Goal: Task Accomplishment & Management: Use online tool/utility

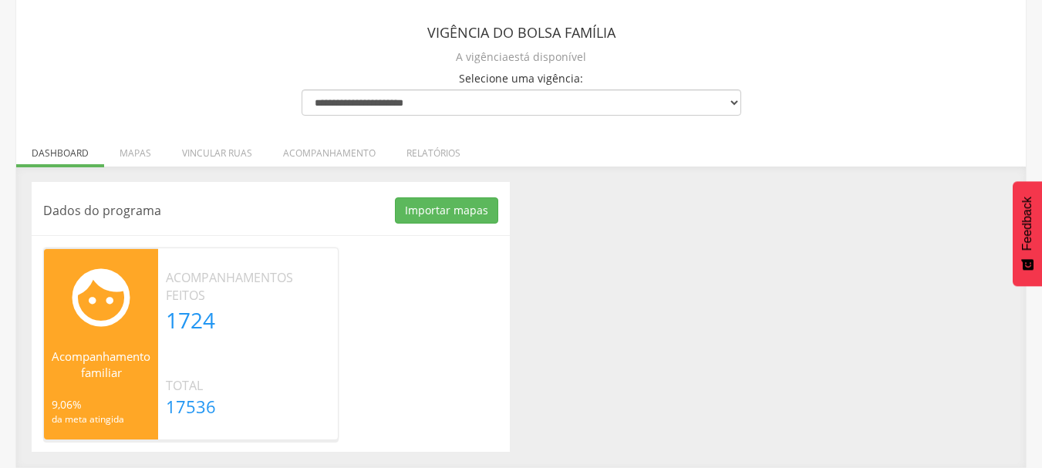
scroll to position [88, 0]
click at [403, 154] on li "Relatórios" at bounding box center [433, 149] width 85 height 36
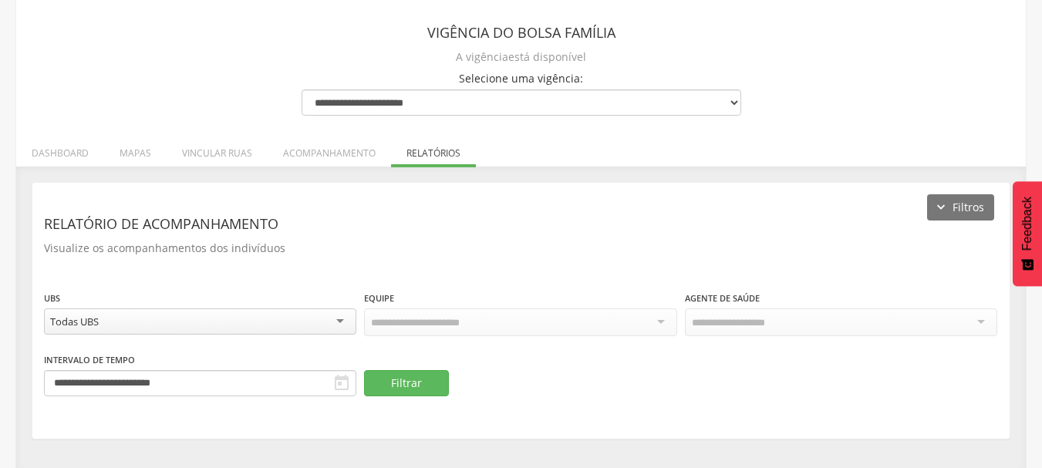
scroll to position [89, 0]
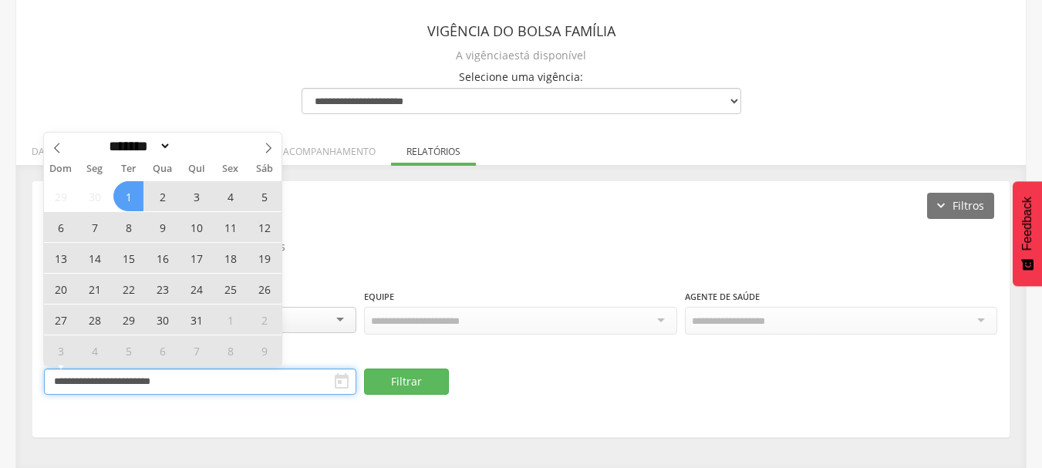
click at [150, 374] on input "**********" at bounding box center [200, 382] width 312 height 26
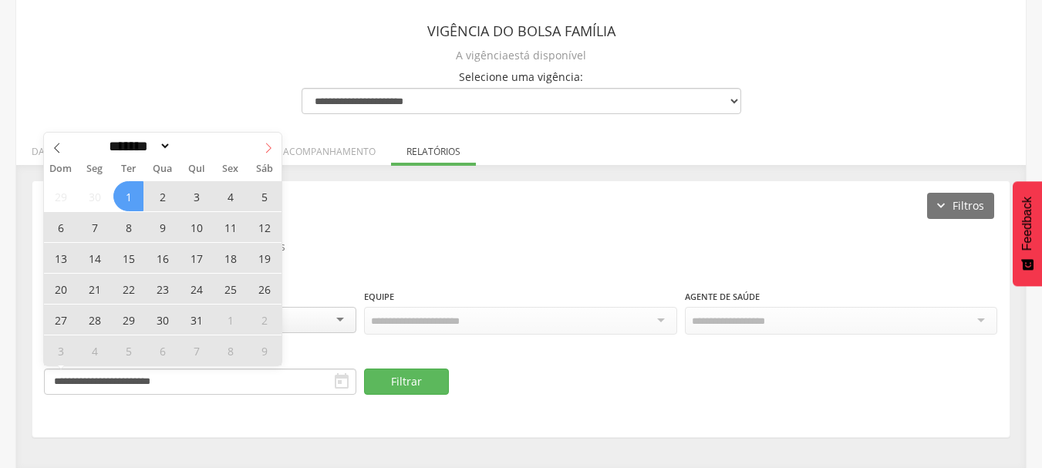
click at [268, 145] on icon at bounding box center [268, 148] width 5 height 10
select select "*"
click at [191, 228] on span "9" at bounding box center [196, 227] width 30 height 30
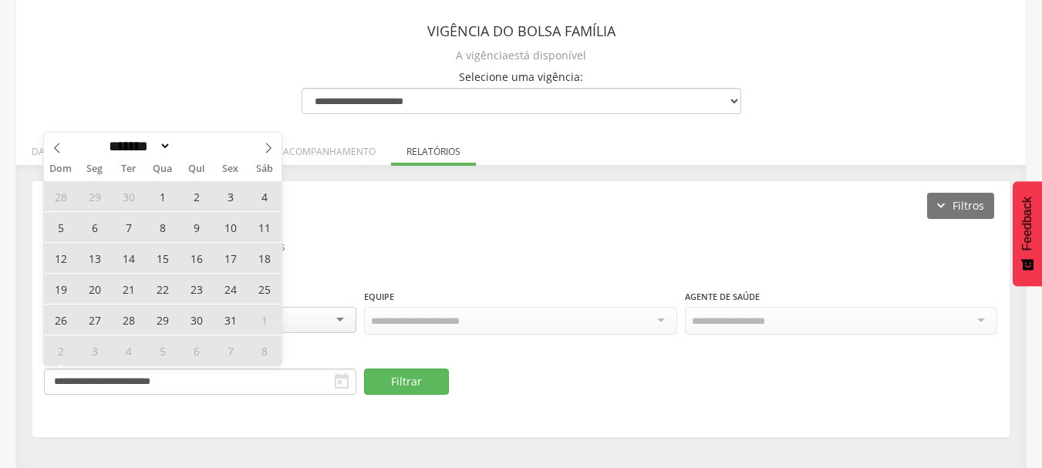
type input "**********"
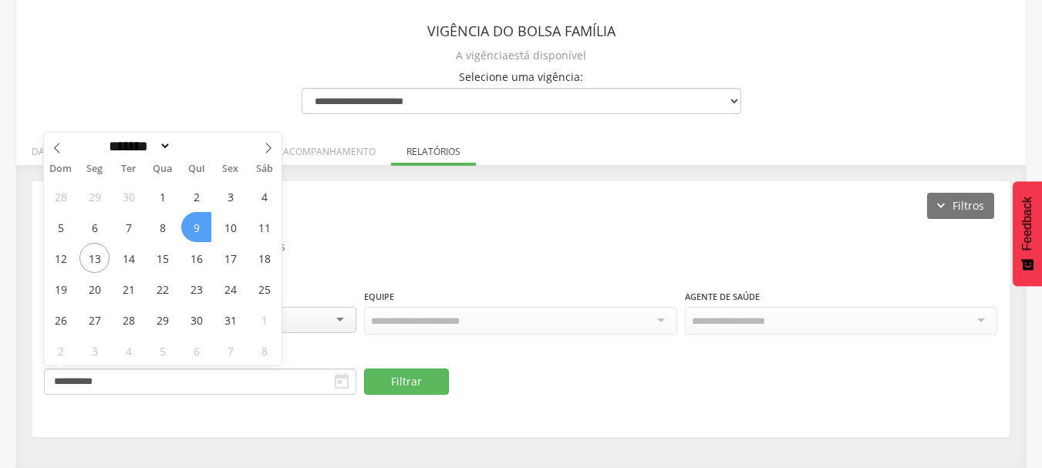
click at [197, 231] on span "9" at bounding box center [196, 227] width 30 height 30
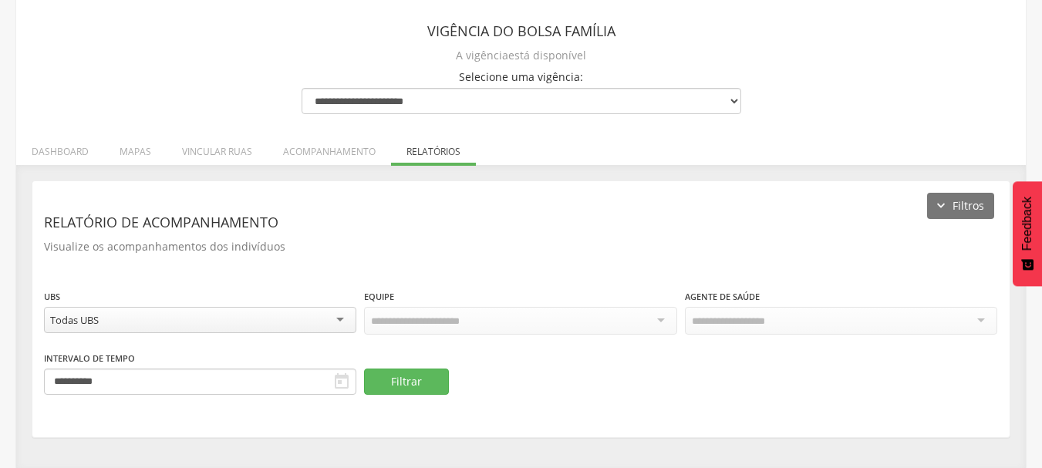
click at [395, 235] on header "Relatório de acompanhamento" at bounding box center [521, 222] width 954 height 28
click at [405, 375] on button "Filtrar" at bounding box center [406, 382] width 85 height 26
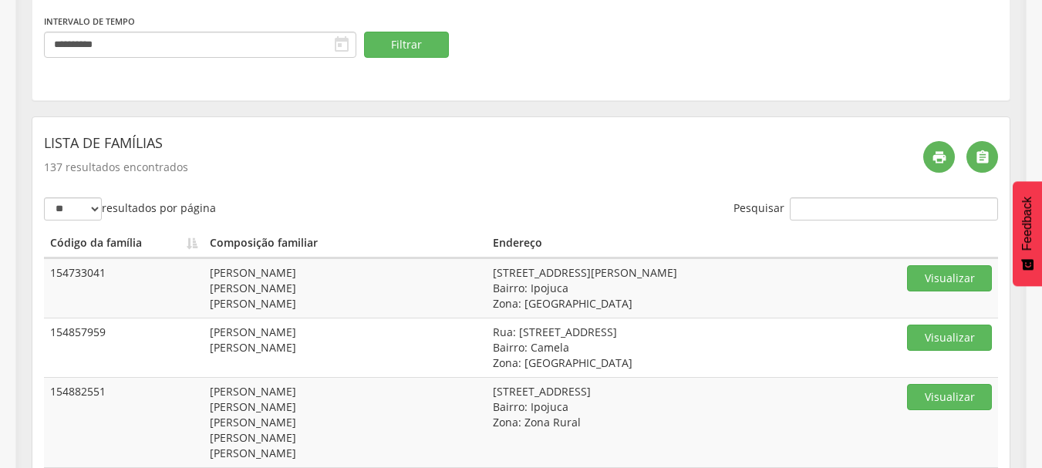
scroll to position [430, 0]
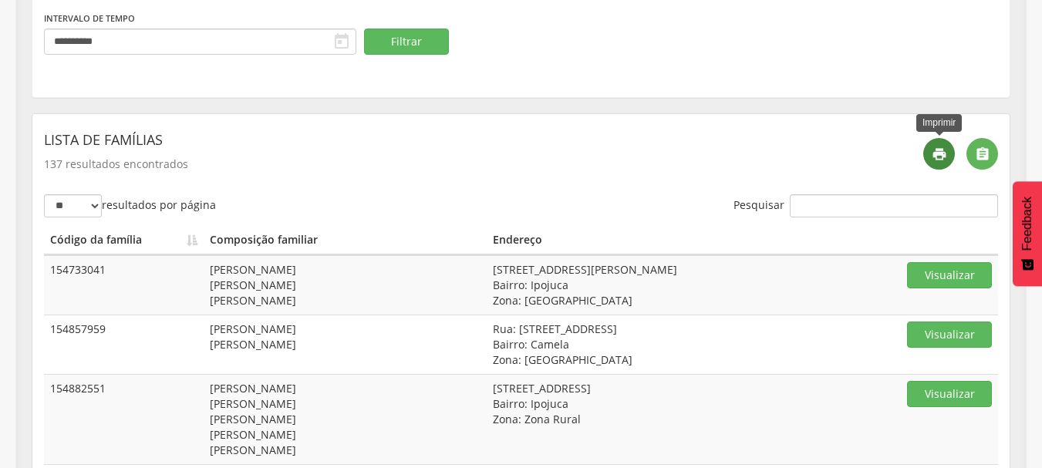
click at [935, 157] on icon "" at bounding box center [939, 154] width 15 height 15
